Goal: Communication & Community: Answer question/provide support

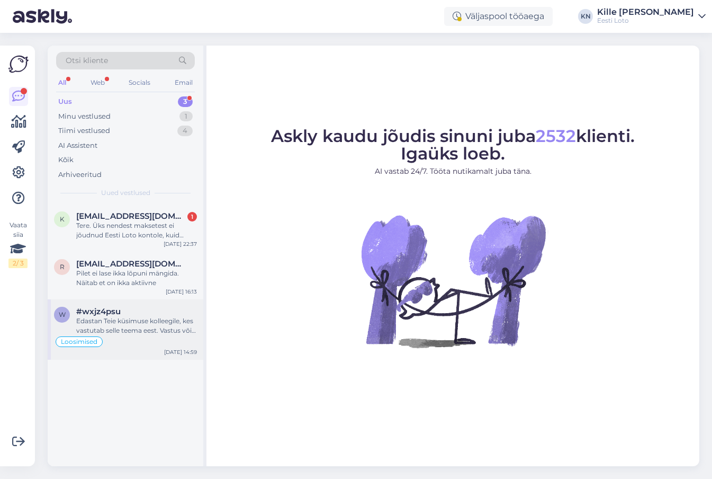
click at [85, 305] on div "w #wxjz4psu Edastan Teie küsimuse kolleegile, kes vastutab selle teema eest. Va…" at bounding box center [126, 329] width 156 height 60
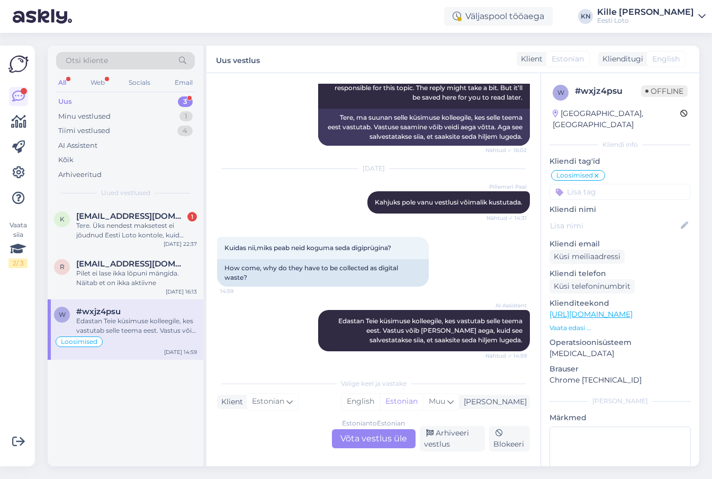
scroll to position [2447, 0]
click at [107, 266] on span "[EMAIL_ADDRESS][DOMAIN_NAME]" at bounding box center [131, 264] width 110 height 10
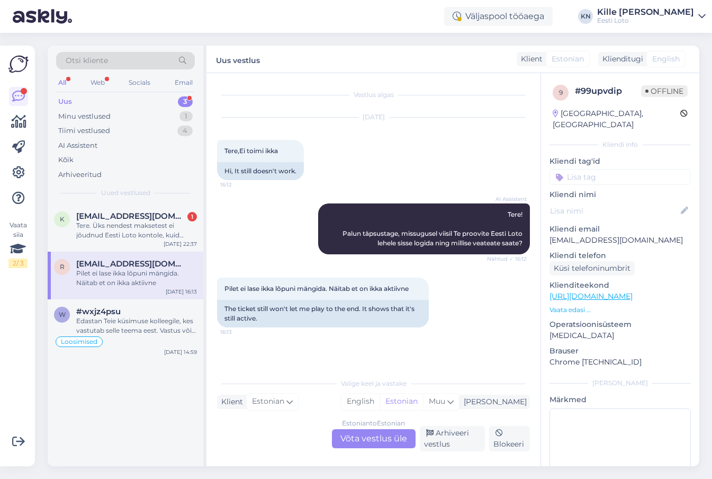
scroll to position [0, 0]
click at [120, 218] on span "[EMAIL_ADDRESS][DOMAIN_NAME]" at bounding box center [131, 216] width 110 height 10
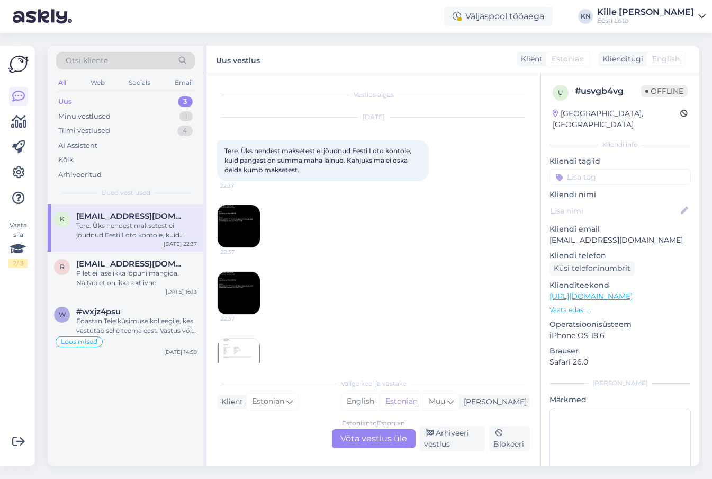
scroll to position [97, 0]
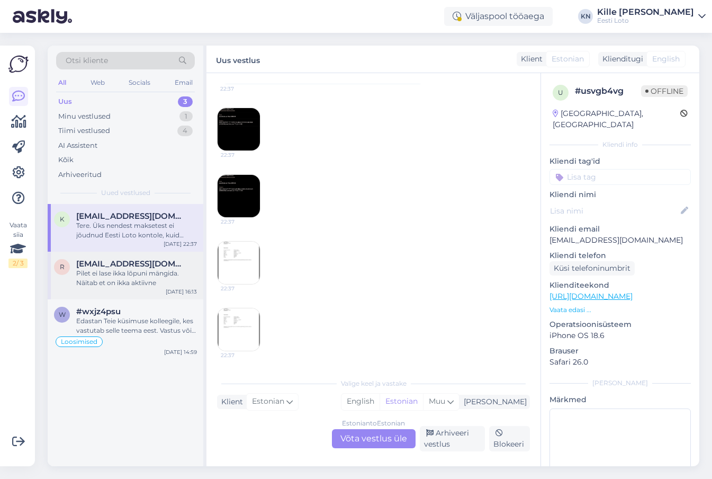
click at [96, 279] on div "Pilet ei lase ikka lõpuni mängida. Näitab et on ikka aktiivne" at bounding box center [136, 277] width 121 height 19
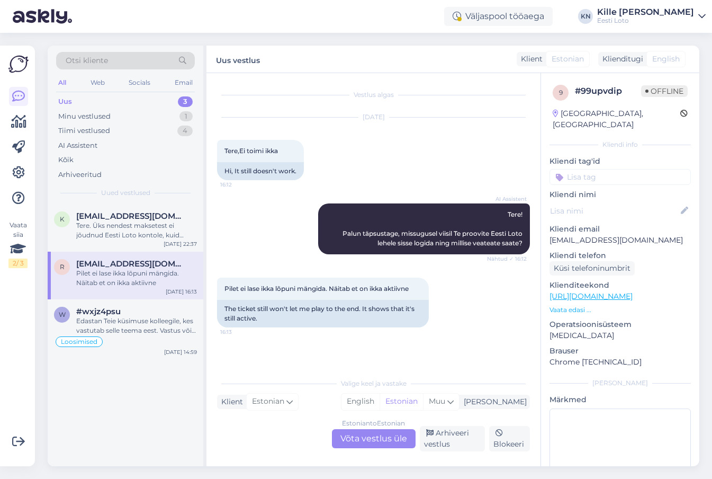
click at [369, 444] on div "Estonian to Estonian Võta vestlus üle" at bounding box center [374, 438] width 84 height 19
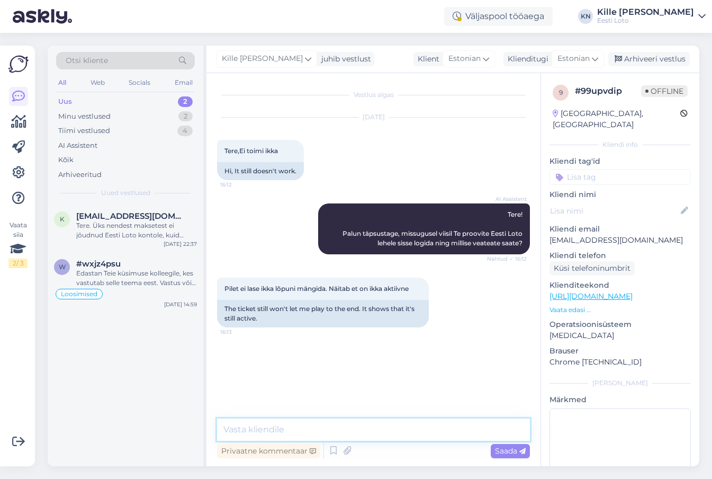
click at [351, 432] on textarea at bounding box center [373, 429] width 313 height 22
click at [311, 425] on textarea at bounding box center [373, 429] width 313 height 22
paste textarea "Tõrkega piletit on võimalik uuesti läbi mängida, valides Minu piletid – e-kiirl…"
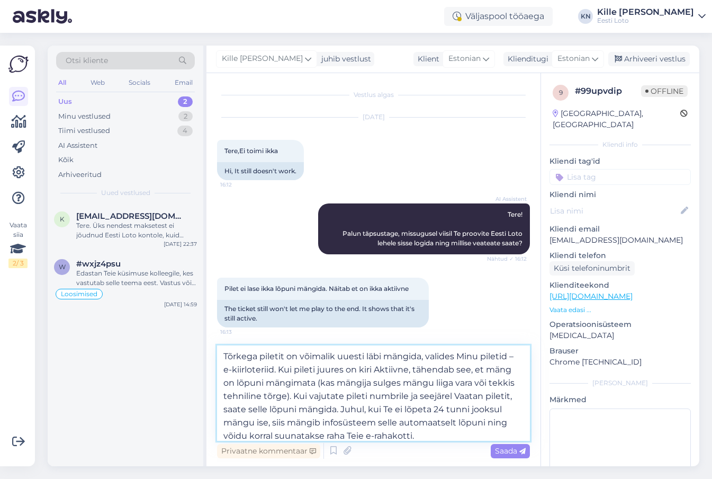
scroll to position [53, 0]
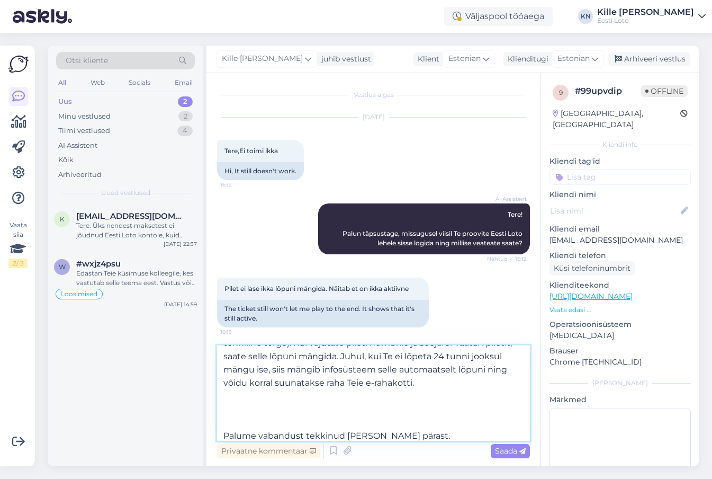
type textarea "Tõrkega piletit on võimalik uuesti läbi mängida, valides Minu piletid – e-kiirl…"
click at [601, 235] on p "[EMAIL_ADDRESS][DOMAIN_NAME]" at bounding box center [620, 240] width 141 height 11
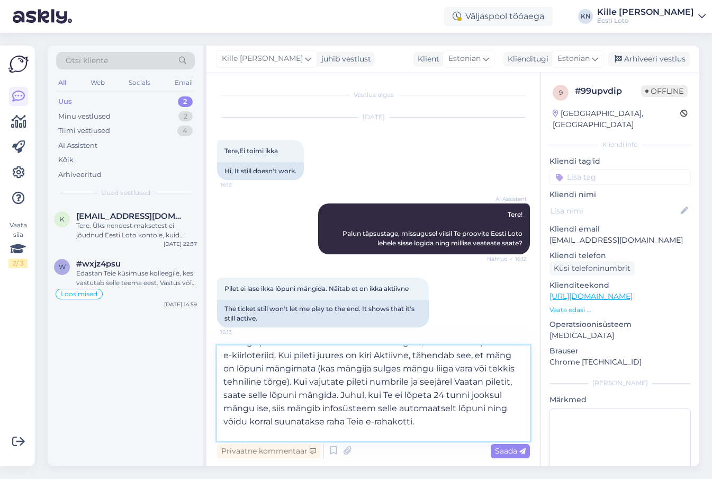
scroll to position [0, 0]
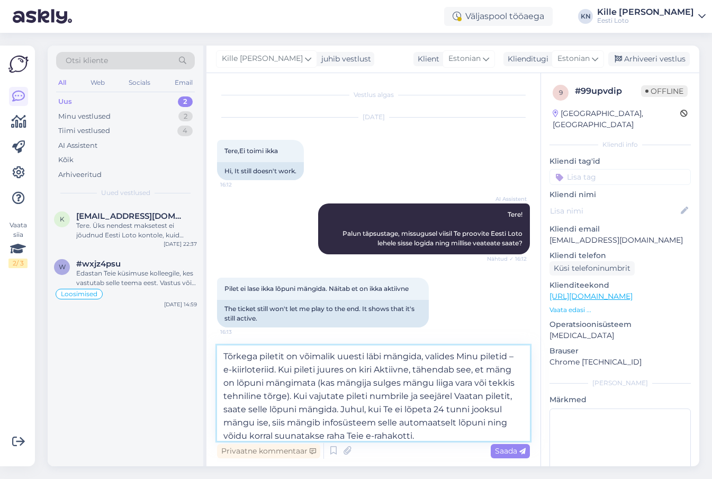
drag, startPoint x: 411, startPoint y: 435, endPoint x: 193, endPoint y: 290, distance: 262.0
click at [217, 345] on textarea "Tõrkega piletit on võimalik uuesti läbi mängida, valides Minu piletid – e-kiirl…" at bounding box center [373, 392] width 313 height 95
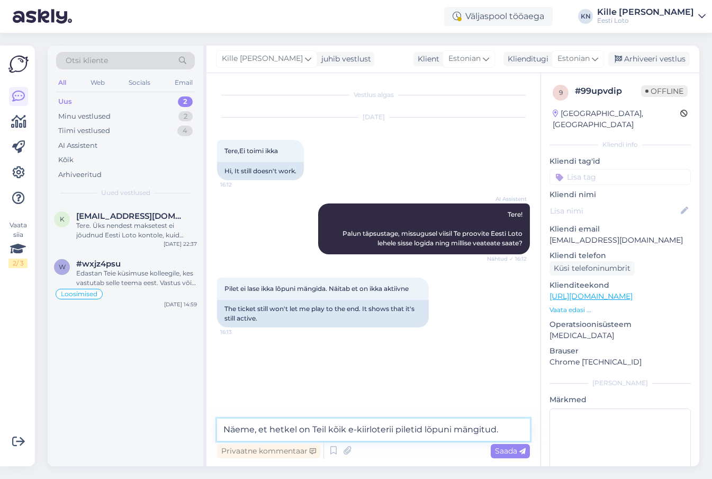
type textarea "Näeme, et hetkel on Teil kõik e-kiirloterii piletid lõpuni mängitud."
click at [579, 169] on input at bounding box center [620, 177] width 141 height 16
type input "e-kiir"
click at [604, 203] on span "e-kiirloterii" at bounding box center [621, 206] width 34 height 6
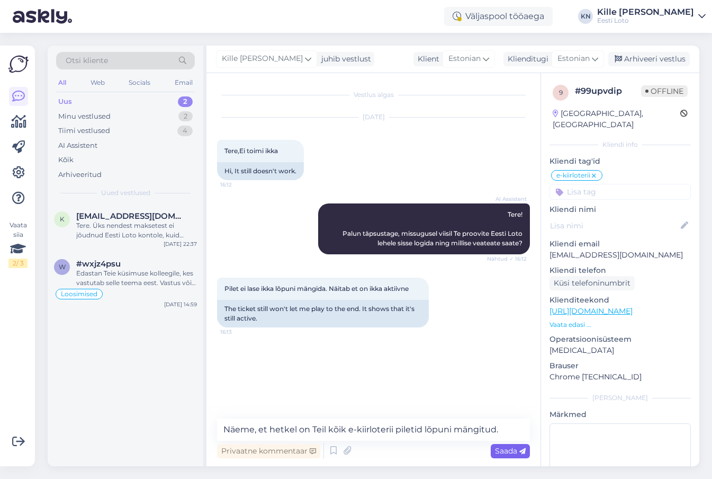
click at [512, 445] on div "Saada" at bounding box center [510, 451] width 39 height 14
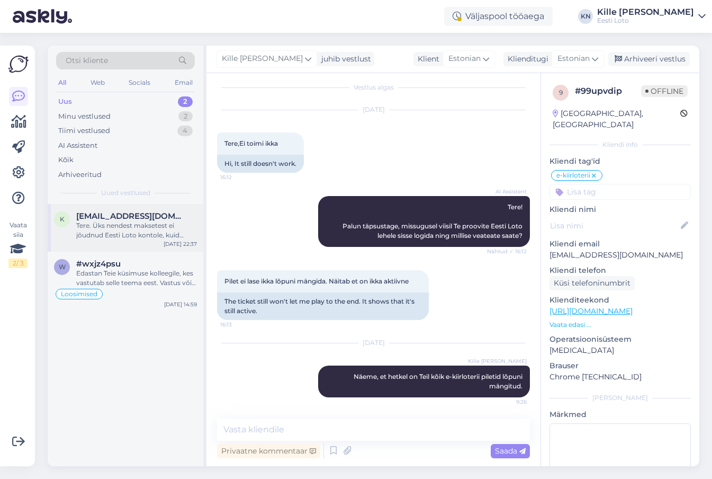
click at [147, 233] on div "Tere. Üks nendest maksetest ei jõudnud Eesti Loto kontole, kuid pangast on summ…" at bounding box center [136, 230] width 121 height 19
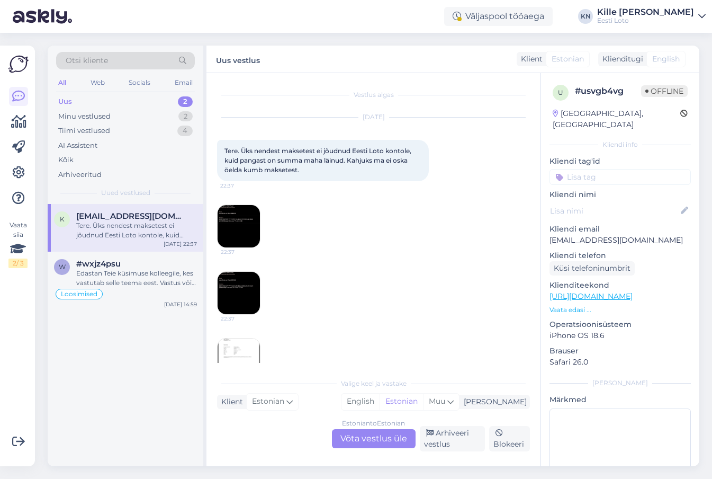
scroll to position [22, 0]
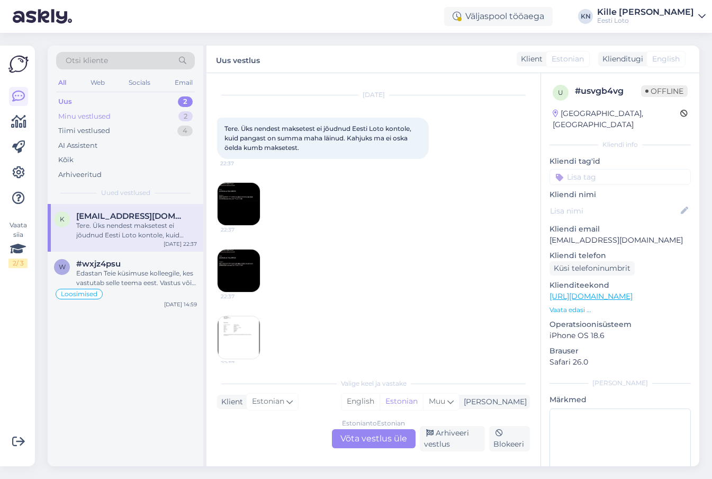
click at [132, 117] on div "Minu vestlused 2" at bounding box center [125, 116] width 139 height 15
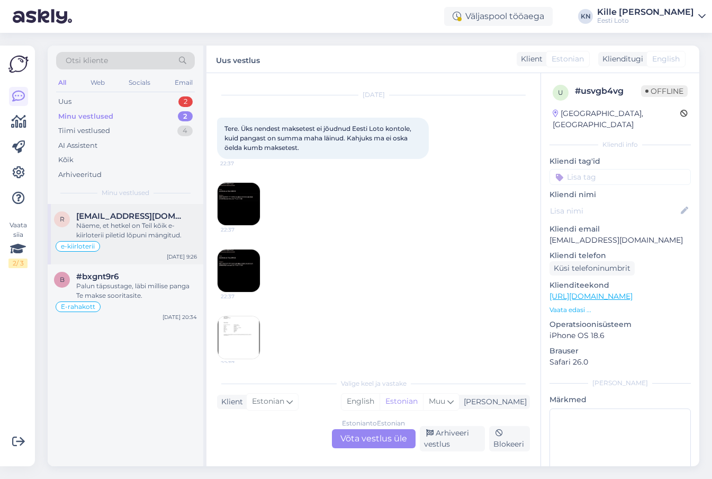
click at [116, 227] on div "Näeme, et hetkel on Teil kõik e-kiirloterii piletid lõpuni mängitud." at bounding box center [136, 230] width 121 height 19
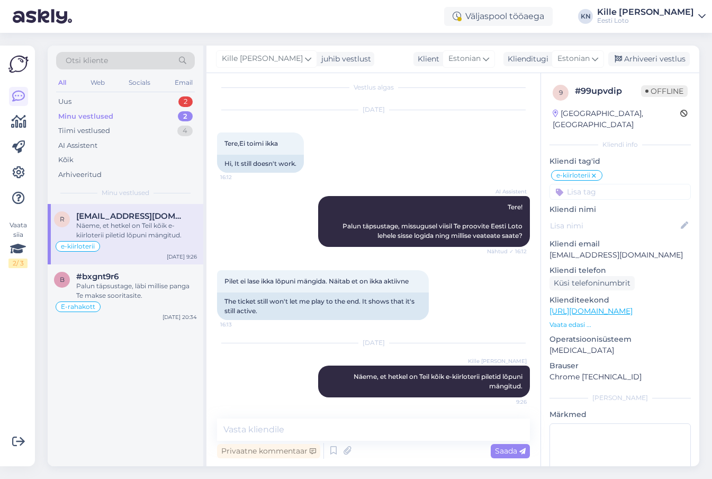
scroll to position [7, 0]
click at [634, 62] on div "Arhiveeri vestlus" at bounding box center [649, 59] width 82 height 14
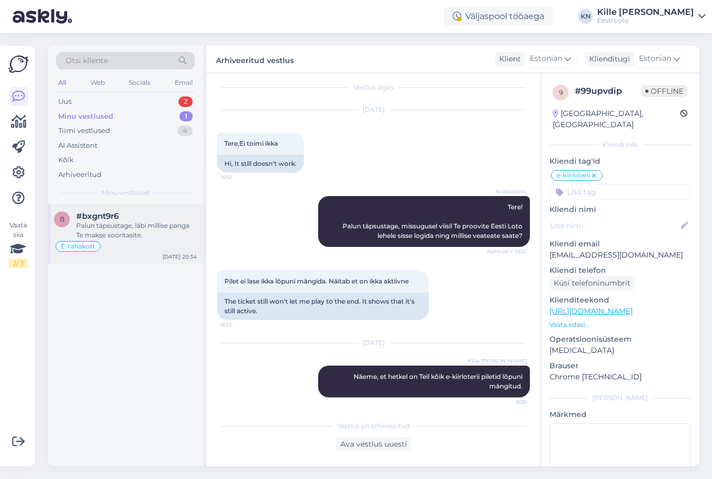
click at [154, 244] on div "E-rahakott" at bounding box center [125, 246] width 143 height 13
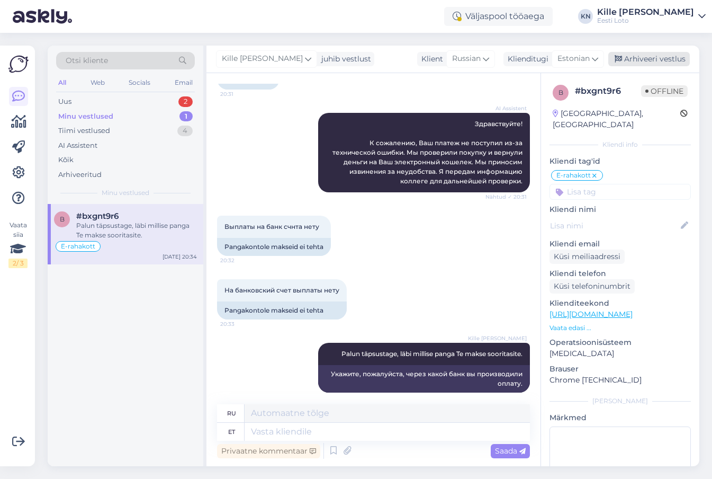
click at [658, 60] on div "Arhiveeri vestlus" at bounding box center [649, 59] width 82 height 14
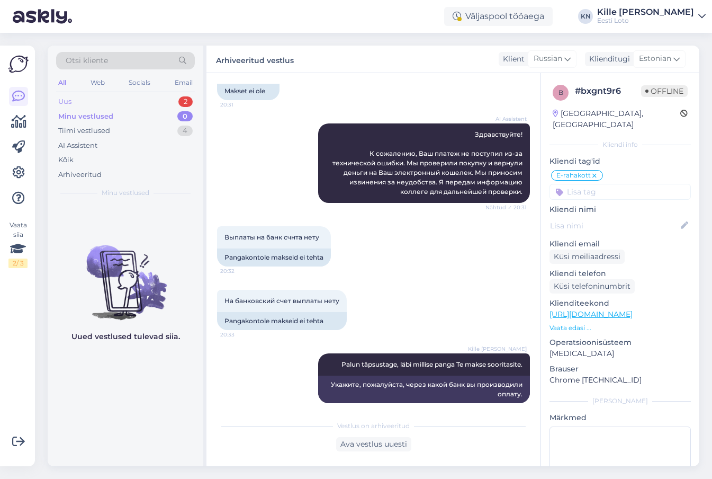
click at [146, 99] on div "Uus 2" at bounding box center [125, 101] width 139 height 15
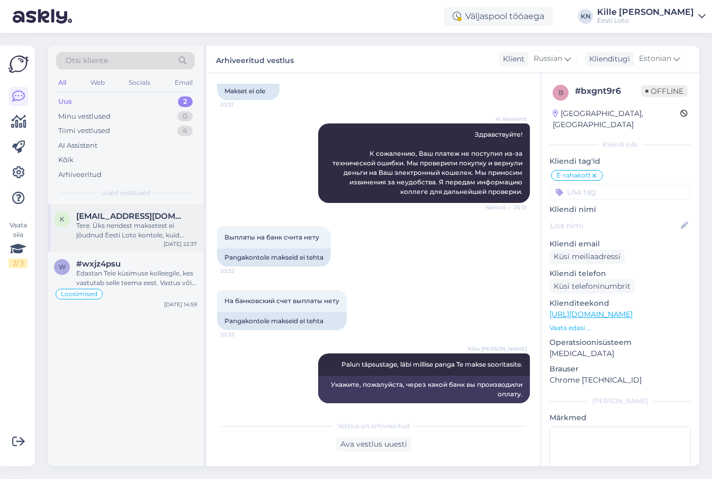
click at [124, 226] on div "Tere. Üks nendest maksetest ei jõudnud Eesti Loto kontole, kuid pangast on summ…" at bounding box center [136, 230] width 121 height 19
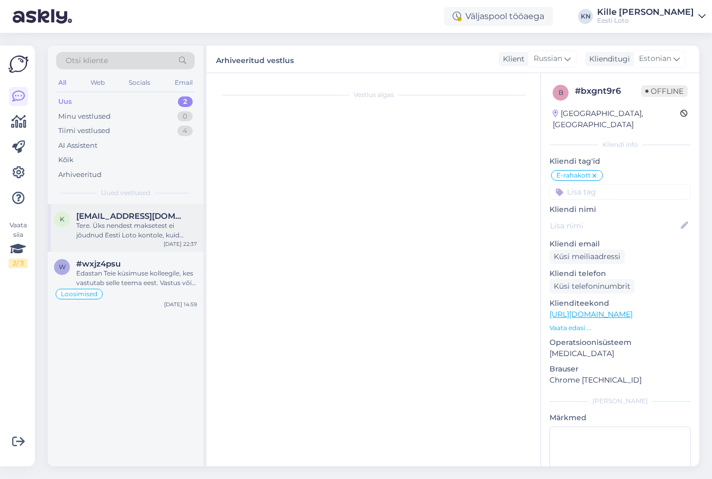
scroll to position [22, 0]
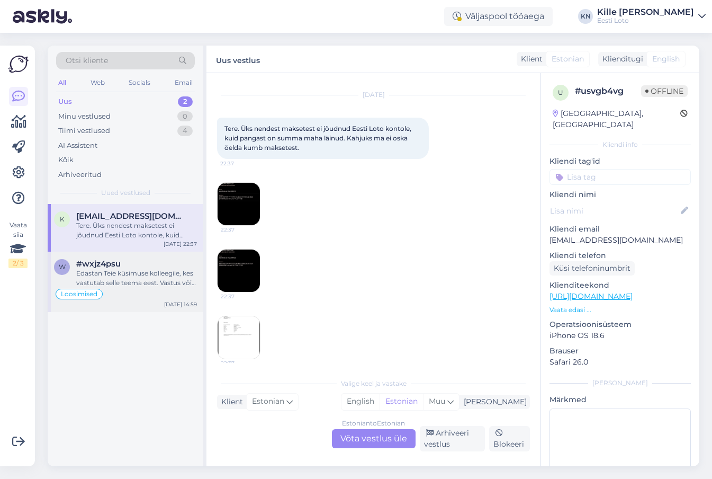
click at [113, 264] on span "#wxjz4psu" at bounding box center [98, 264] width 44 height 10
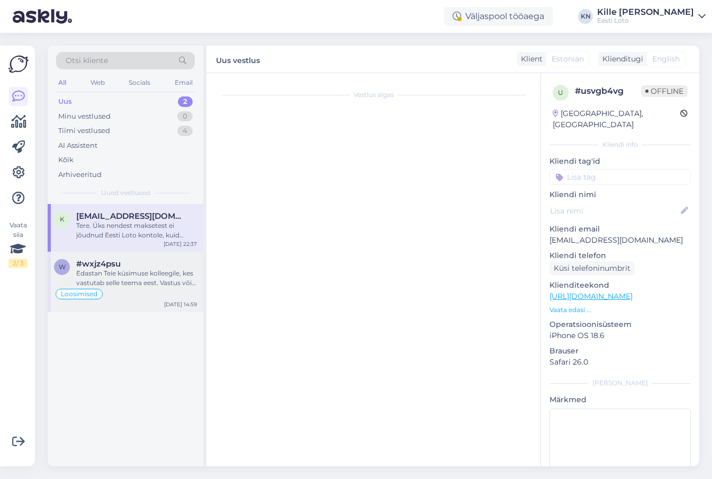
scroll to position [0, 0]
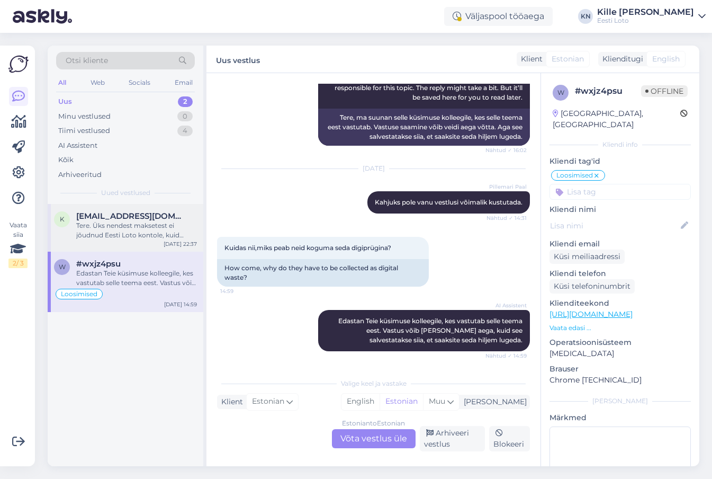
click at [115, 239] on div "Tere. Üks nendest maksetest ei jõudnud Eesti Loto kontole, kuid pangast on summ…" at bounding box center [136, 230] width 121 height 19
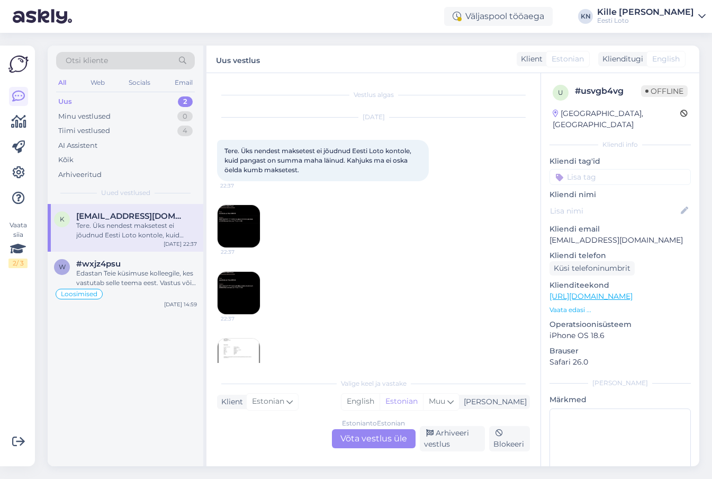
click at [241, 223] on img at bounding box center [239, 226] width 42 height 42
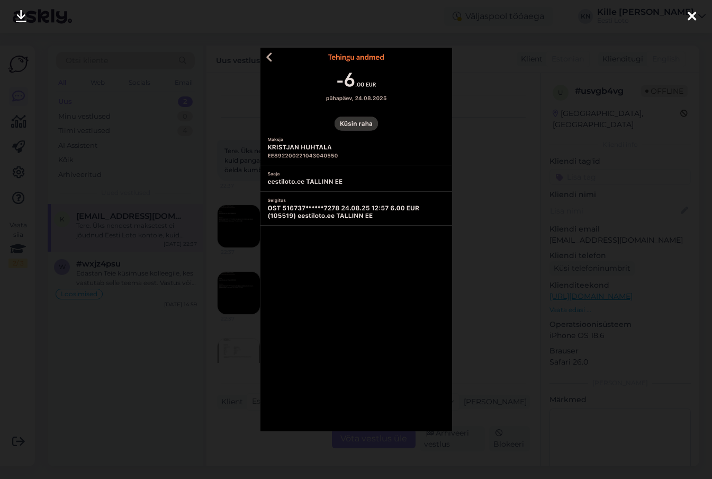
click at [220, 264] on div at bounding box center [356, 239] width 712 height 479
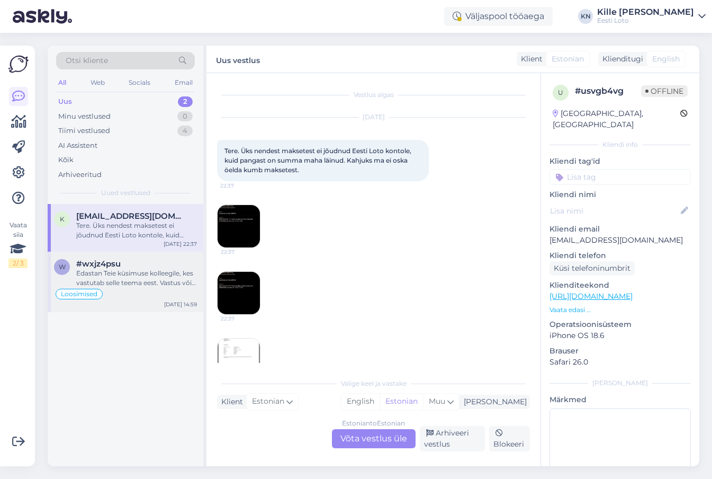
click at [100, 267] on span "#wxjz4psu" at bounding box center [98, 264] width 44 height 10
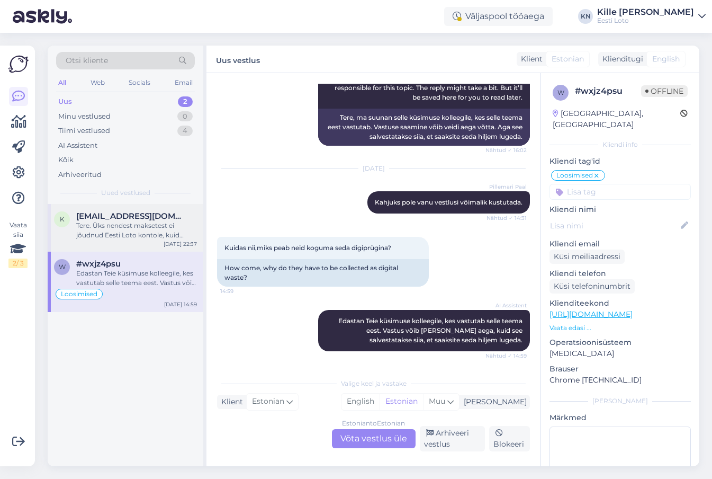
click at [129, 231] on div "Tere. Üks nendest maksetest ei jõudnud Eesti Loto kontole, kuid pangast on summ…" at bounding box center [136, 230] width 121 height 19
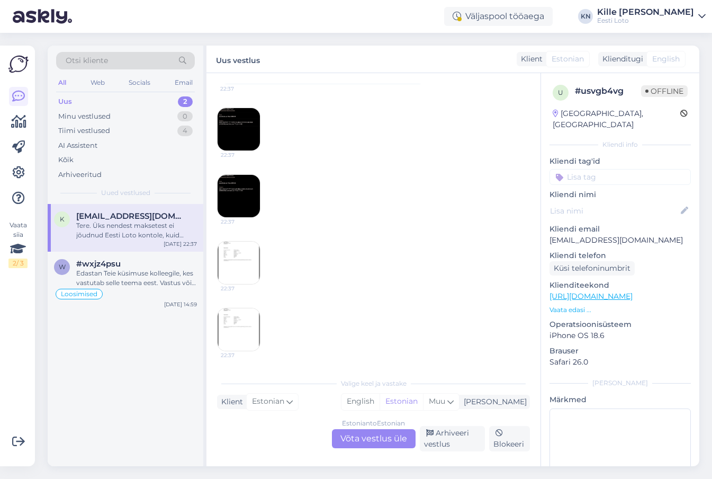
scroll to position [22, 0]
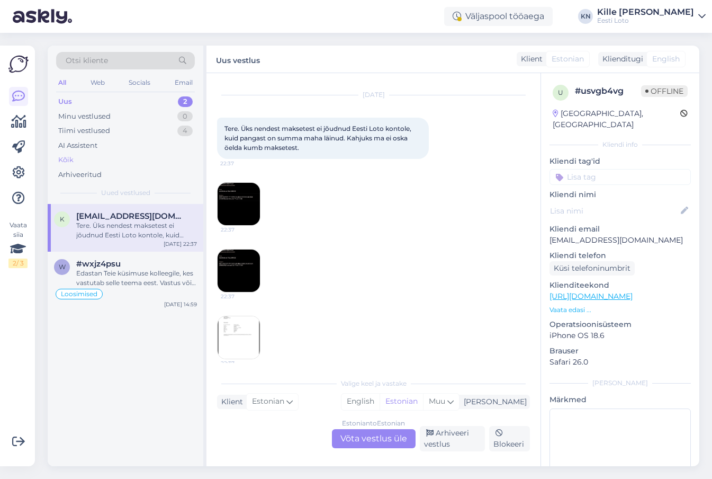
click at [105, 161] on div "Kõik" at bounding box center [125, 159] width 139 height 15
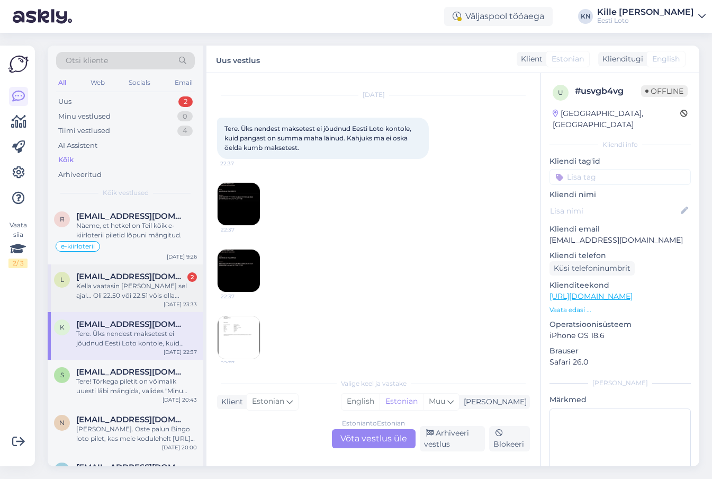
click at [91, 289] on div "Kella vaatasin [PERSON_NAME] sel ajal... Oli 22.50 või 22.51 võis olla..." at bounding box center [136, 290] width 121 height 19
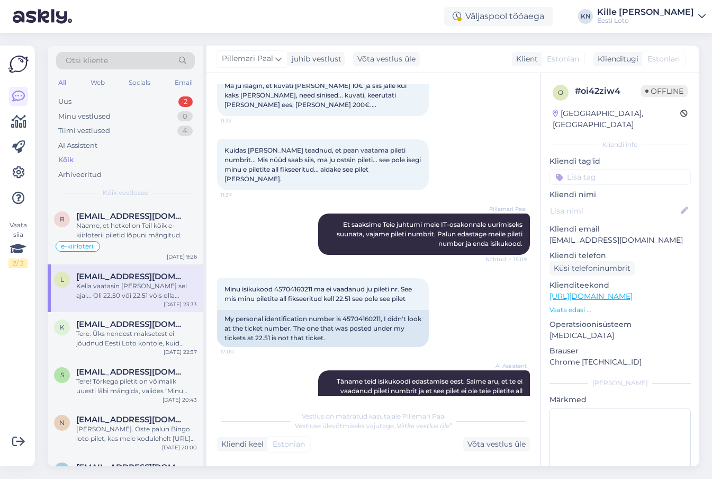
scroll to position [1560, 0]
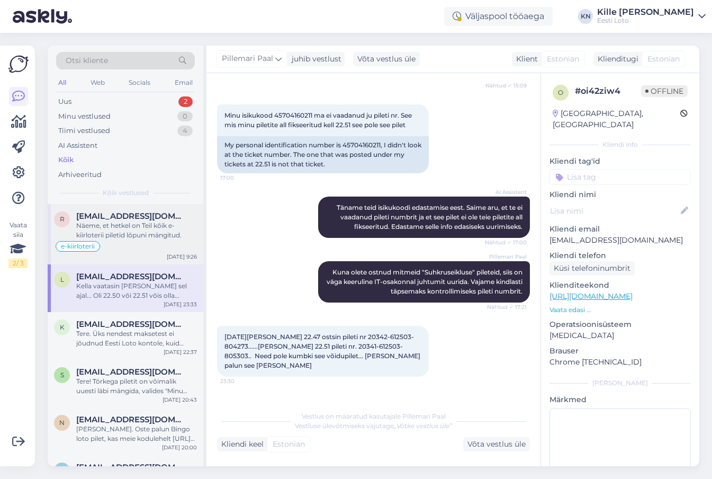
click at [107, 212] on span "[EMAIL_ADDRESS][DOMAIN_NAME]" at bounding box center [131, 216] width 110 height 10
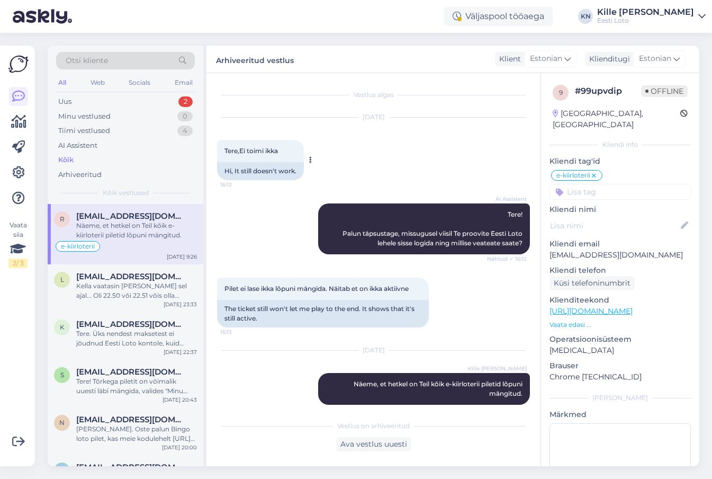
scroll to position [11, 0]
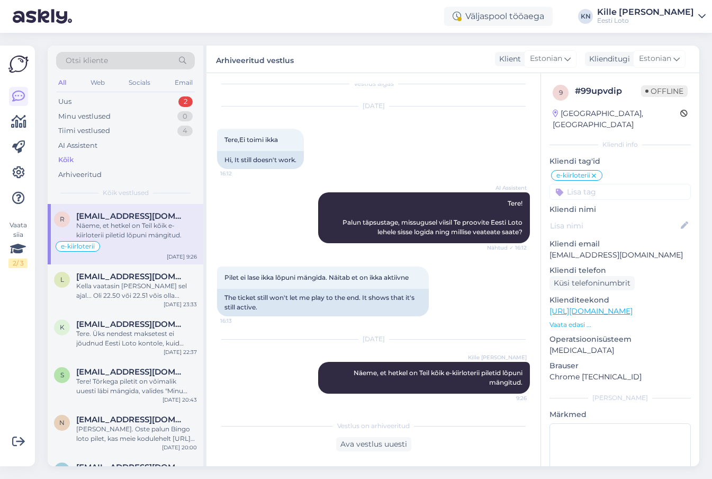
click at [617, 249] on p "[EMAIL_ADDRESS][DOMAIN_NAME]" at bounding box center [620, 254] width 141 height 11
click at [148, 103] on div "Uus 2" at bounding box center [125, 101] width 139 height 15
